Goal: Use online tool/utility

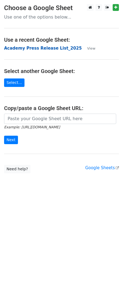
click at [35, 50] on strong "Academy Press Release List_2025" at bounding box center [43, 48] width 78 height 5
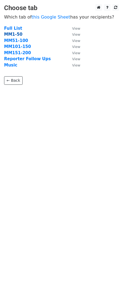
click at [18, 34] on strong "MM1-50" at bounding box center [13, 34] width 18 height 5
